Goal: Information Seeking & Learning: Check status

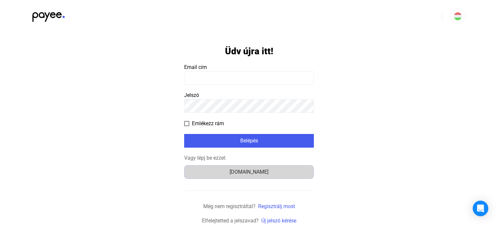
click at [249, 173] on div "Számlázz.hu" at bounding box center [249, 172] width 125 height 8
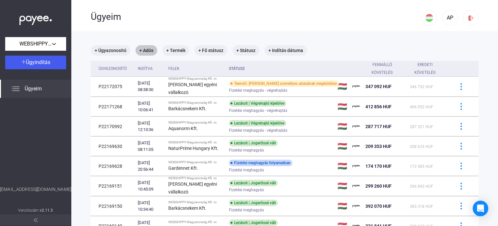
click at [147, 52] on mat-chip "+ Adós" at bounding box center [147, 50] width 22 height 10
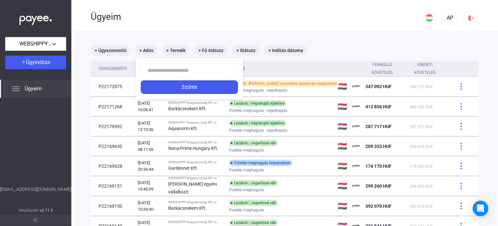
click at [160, 72] on input at bounding box center [189, 70] width 97 height 14
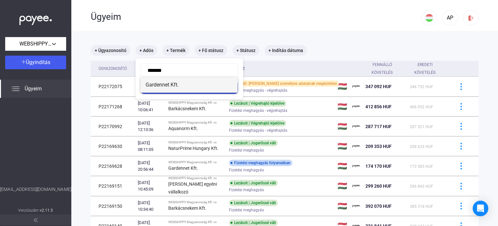
click at [163, 83] on span "Gardennet Kft." at bounding box center [189, 85] width 87 height 8
type input "**********"
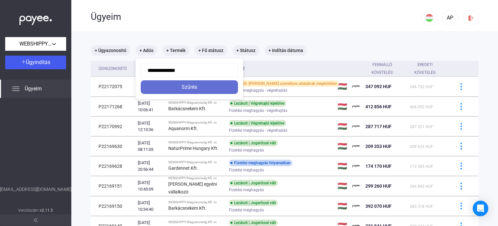
click at [173, 89] on div "Szűrés" at bounding box center [189, 87] width 93 height 8
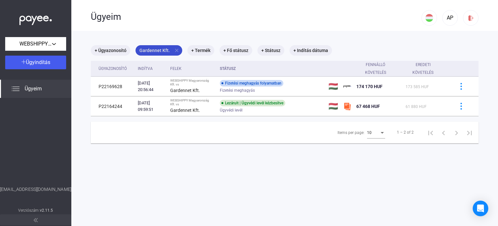
click at [175, 51] on mat-icon "close" at bounding box center [177, 50] width 6 height 6
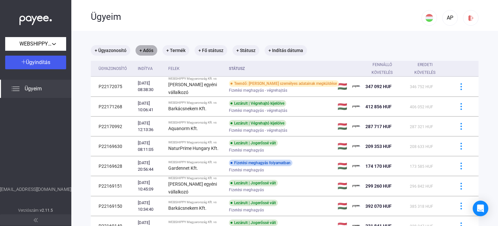
click at [147, 52] on mat-chip "+ Adós" at bounding box center [147, 50] width 22 height 10
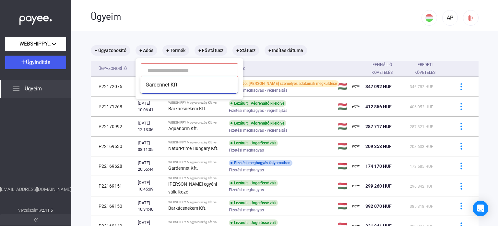
click at [170, 73] on input at bounding box center [189, 70] width 97 height 14
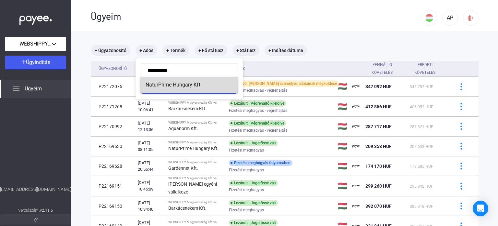
click at [170, 83] on span "NaturPrime Hungary Kft." at bounding box center [189, 85] width 87 height 8
type input "**********"
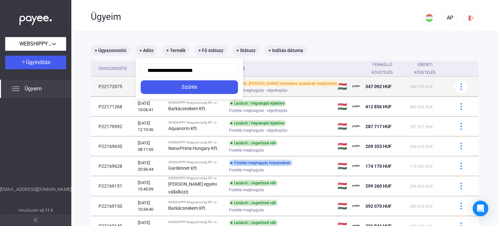
click at [182, 88] on div "Szűrés" at bounding box center [189, 87] width 93 height 8
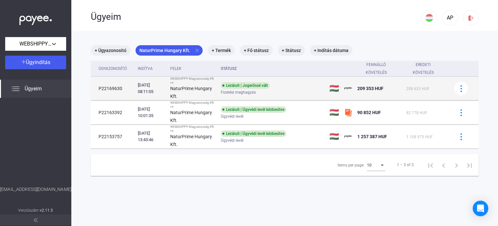
click at [116, 89] on td "P22169630" at bounding box center [113, 89] width 44 height 24
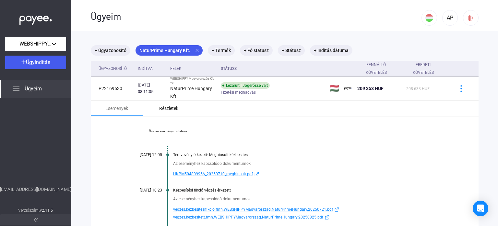
drag, startPoint x: 170, startPoint y: 109, endPoint x: 175, endPoint y: 110, distance: 5.3
click at [170, 109] on div "Részletek" at bounding box center [168, 108] width 19 height 8
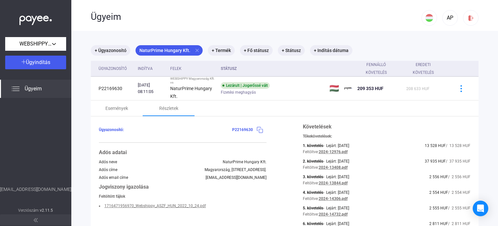
click at [259, 131] on img at bounding box center [260, 129] width 7 height 7
click at [197, 50] on mat-icon "close" at bounding box center [197, 50] width 6 height 6
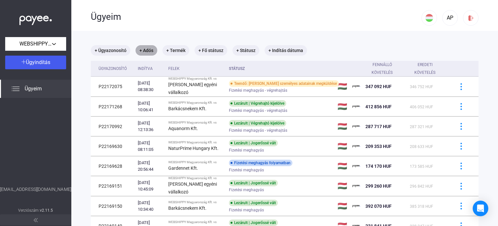
click at [148, 53] on mat-chip "+ Adós" at bounding box center [147, 50] width 22 height 10
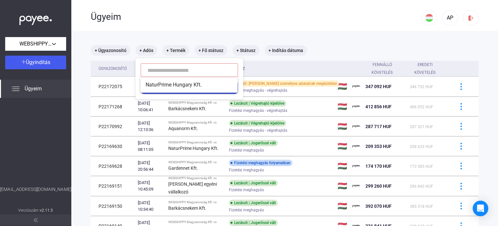
click at [157, 73] on input at bounding box center [189, 70] width 97 height 14
click at [169, 86] on span "Aquanorm Kft." at bounding box center [189, 85] width 87 height 8
type input "**********"
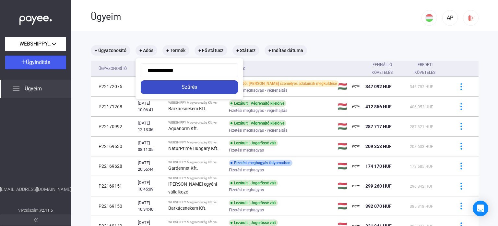
click at [186, 88] on div "Szűrés" at bounding box center [189, 87] width 93 height 8
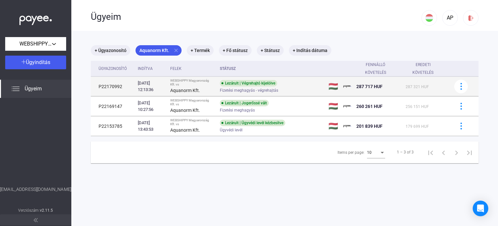
click at [116, 87] on td "P22170992" at bounding box center [113, 86] width 44 height 19
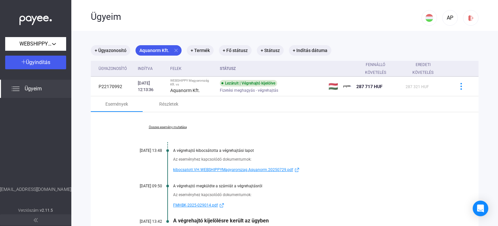
scroll to position [32, 0]
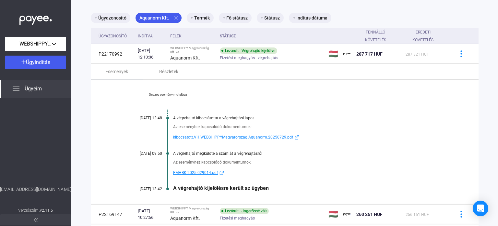
click at [211, 172] on span "FMHBK-2025-029014.pdf" at bounding box center [195, 172] width 45 height 8
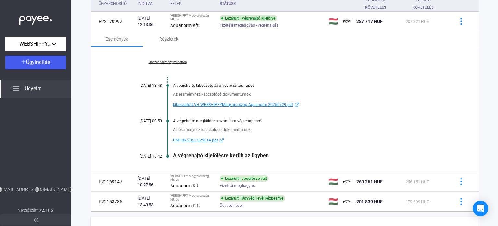
click at [220, 105] on span "kibocsatott.VH.WEBSHIPPYMagyarorszag.Aquanorm.20250729.pdf" at bounding box center [233, 105] width 120 height 8
click at [171, 62] on link "Összes esemény mutatása" at bounding box center [167, 62] width 89 height 4
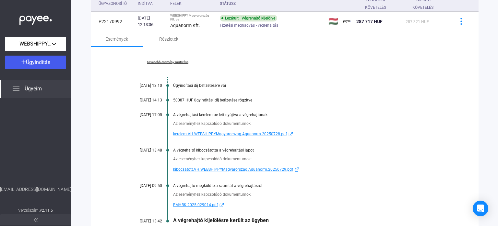
click at [199, 205] on span "FMHBK-2025-029014.pdf" at bounding box center [195, 205] width 45 height 8
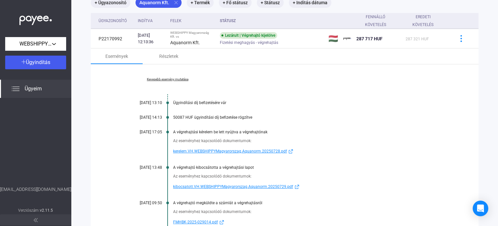
scroll to position [32, 0]
